Goal: Task Accomplishment & Management: Use online tool/utility

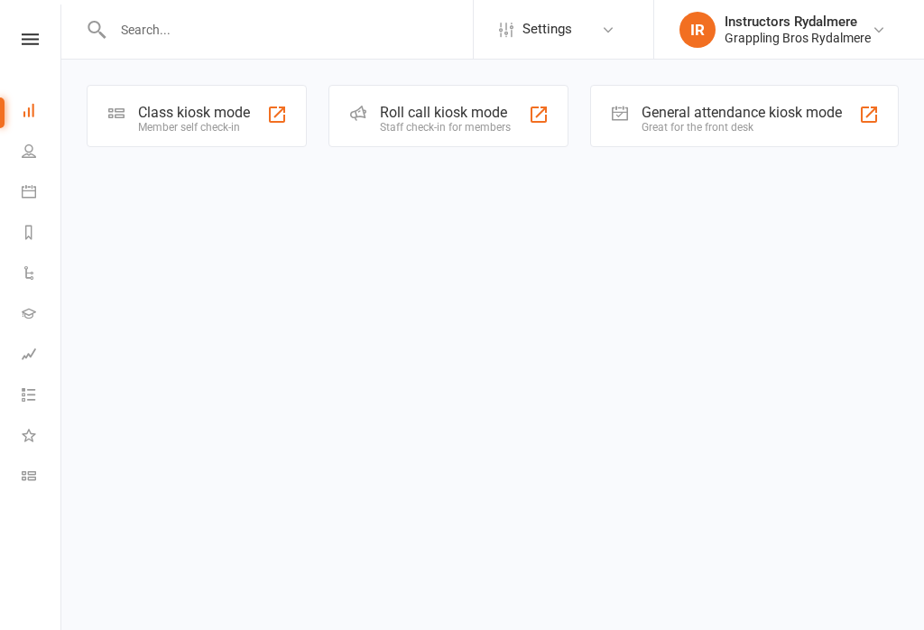
click at [205, 111] on div "Class kiosk mode" at bounding box center [194, 112] width 112 height 17
click at [206, 119] on div "Class kiosk mode" at bounding box center [194, 112] width 112 height 17
click at [206, 121] on div "Member self check-in" at bounding box center [194, 127] width 112 height 13
click at [200, 126] on div "Member self check-in" at bounding box center [194, 127] width 112 height 13
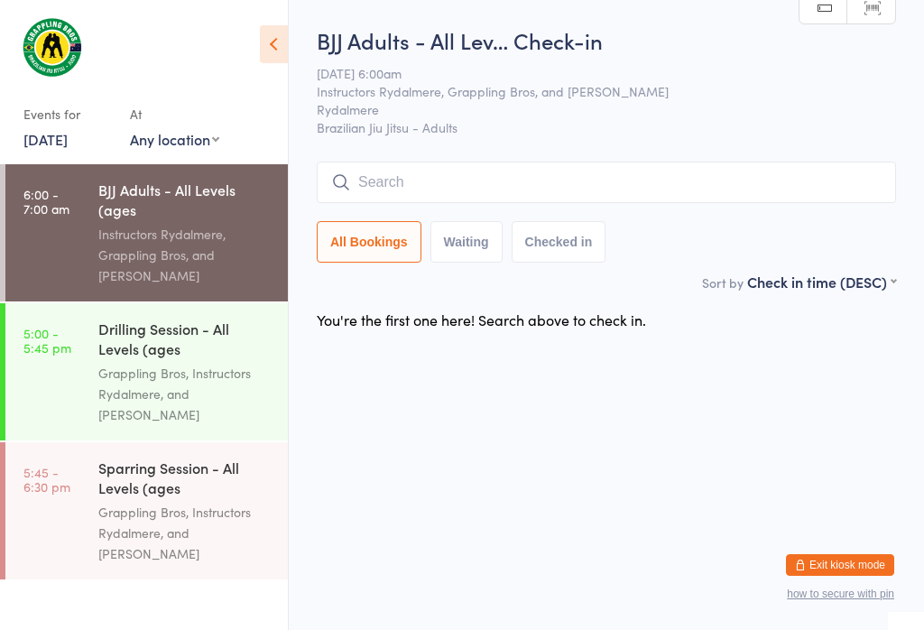
click at [202, 144] on select "Any location [GEOGRAPHIC_DATA] - [PERSON_NAME]" at bounding box center [174, 139] width 89 height 20
select select "1"
click at [695, 459] on html "You have now entered Kiosk Mode. Members will be able to check themselves in us…" at bounding box center [462, 315] width 924 height 630
click at [479, 182] on input "search" at bounding box center [607, 183] width 580 height 42
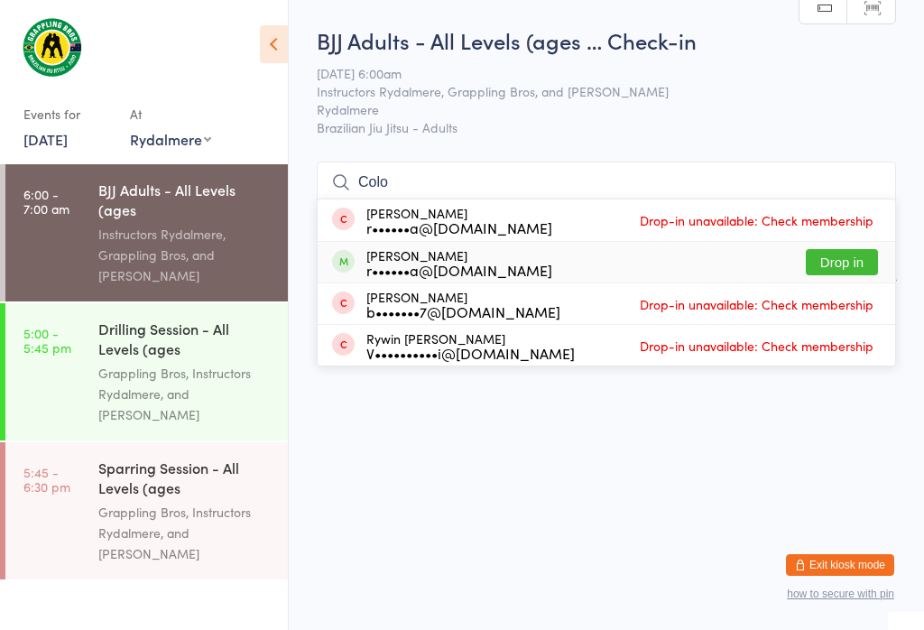
type input "Colo"
click at [840, 249] on button "Drop in" at bounding box center [842, 262] width 72 height 26
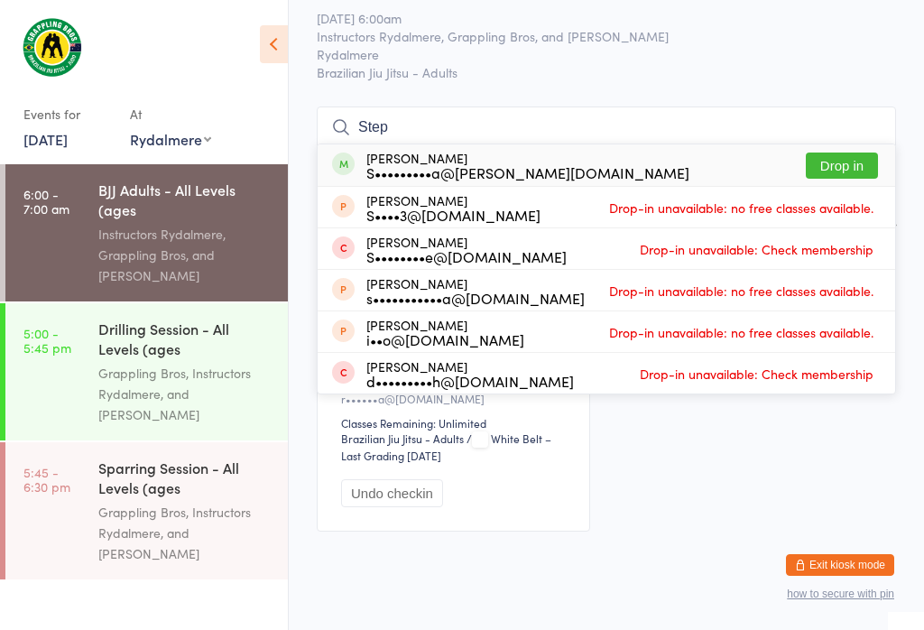
scroll to position [65, 0]
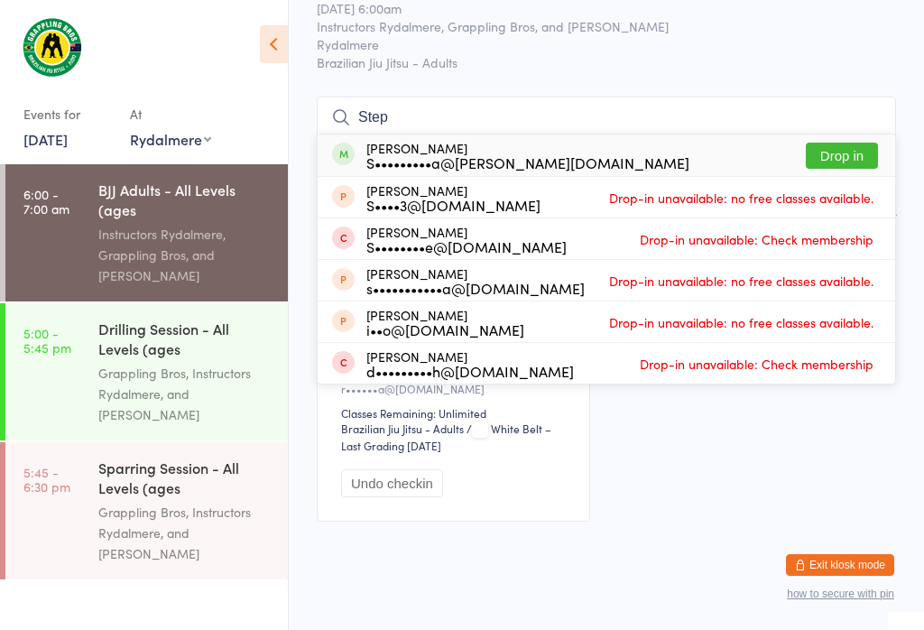
type input "Step"
click at [832, 153] on button "Drop in" at bounding box center [842, 156] width 72 height 26
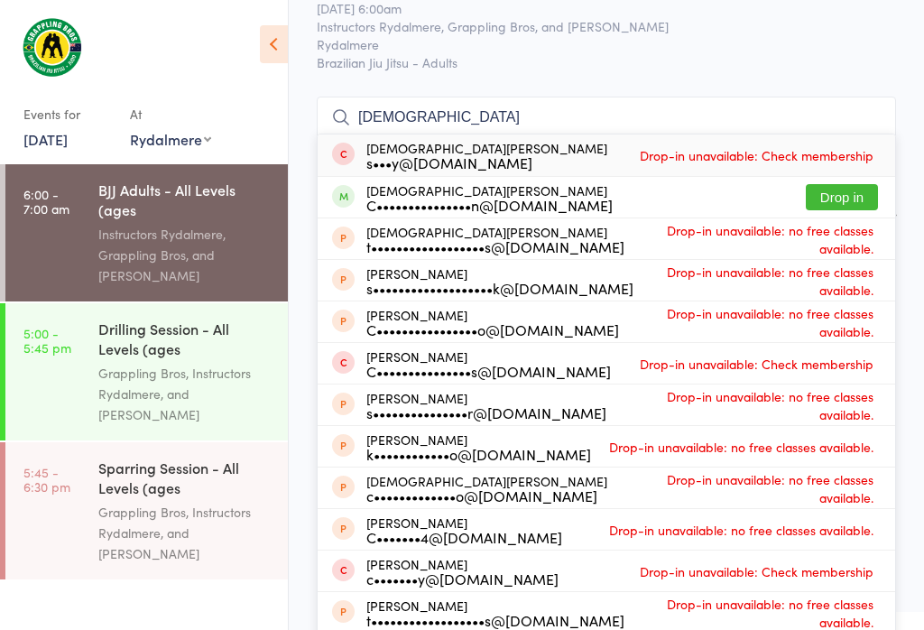
type input "Christian"
click at [862, 237] on span "Drop-in unavailable: no free classes available." at bounding box center [752, 239] width 254 height 45
type input "Christian"
click at [854, 198] on button "Drop in" at bounding box center [842, 197] width 72 height 26
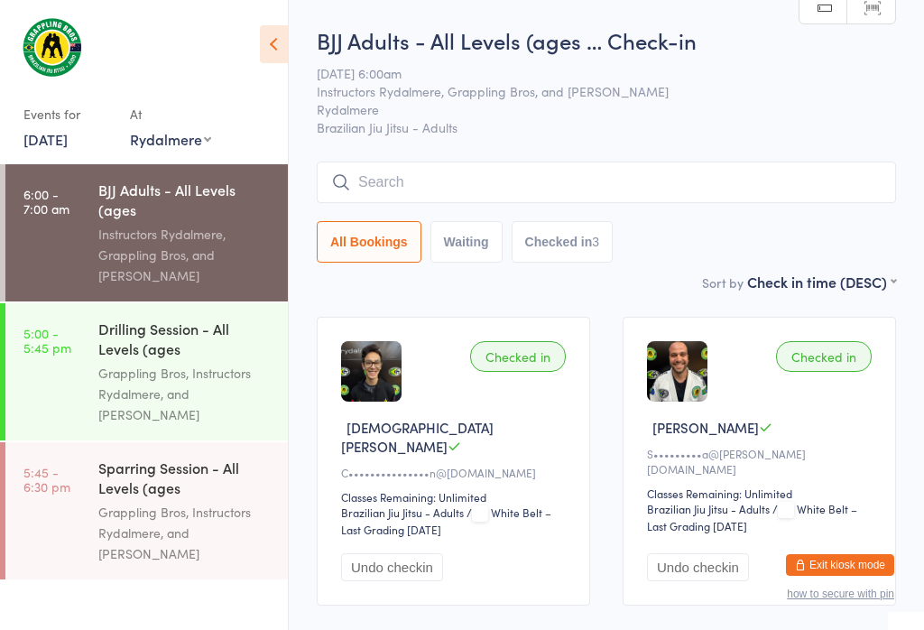
scroll to position [0, 0]
click at [559, 178] on input "search" at bounding box center [607, 183] width 580 height 42
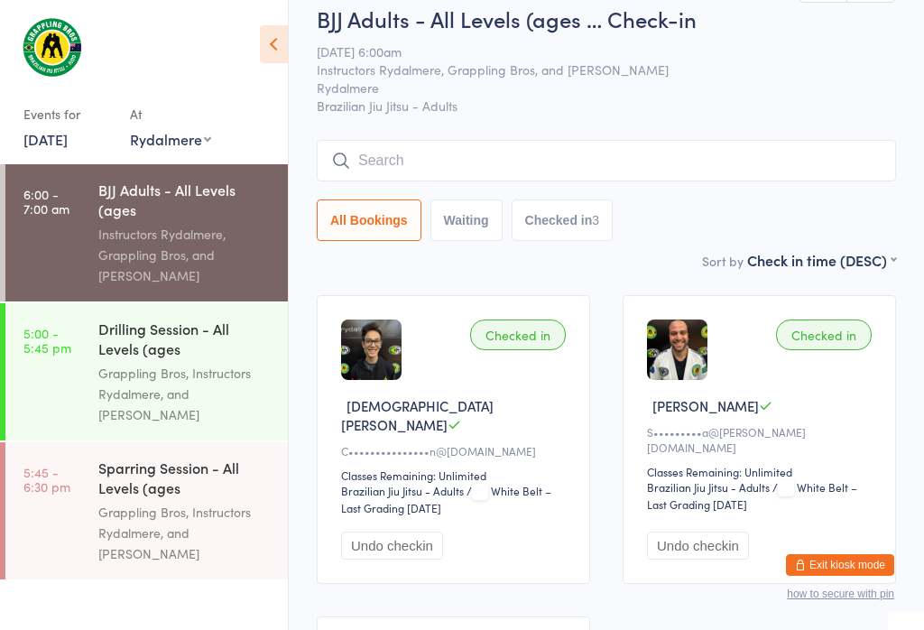
scroll to position [105, 0]
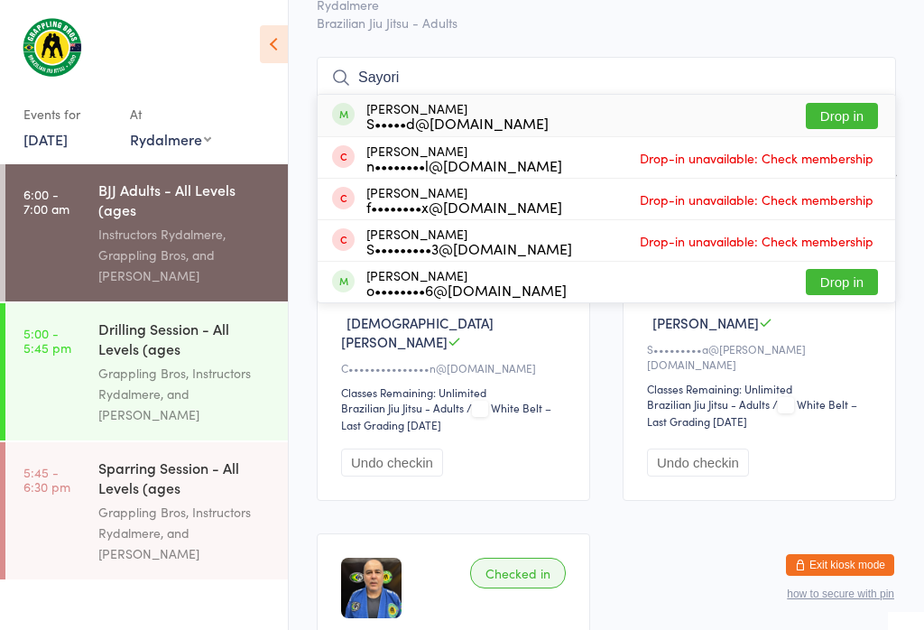
type input "Sayori"
click at [864, 116] on button "Drop in" at bounding box center [842, 116] width 72 height 26
